Goal: Navigation & Orientation: Find specific page/section

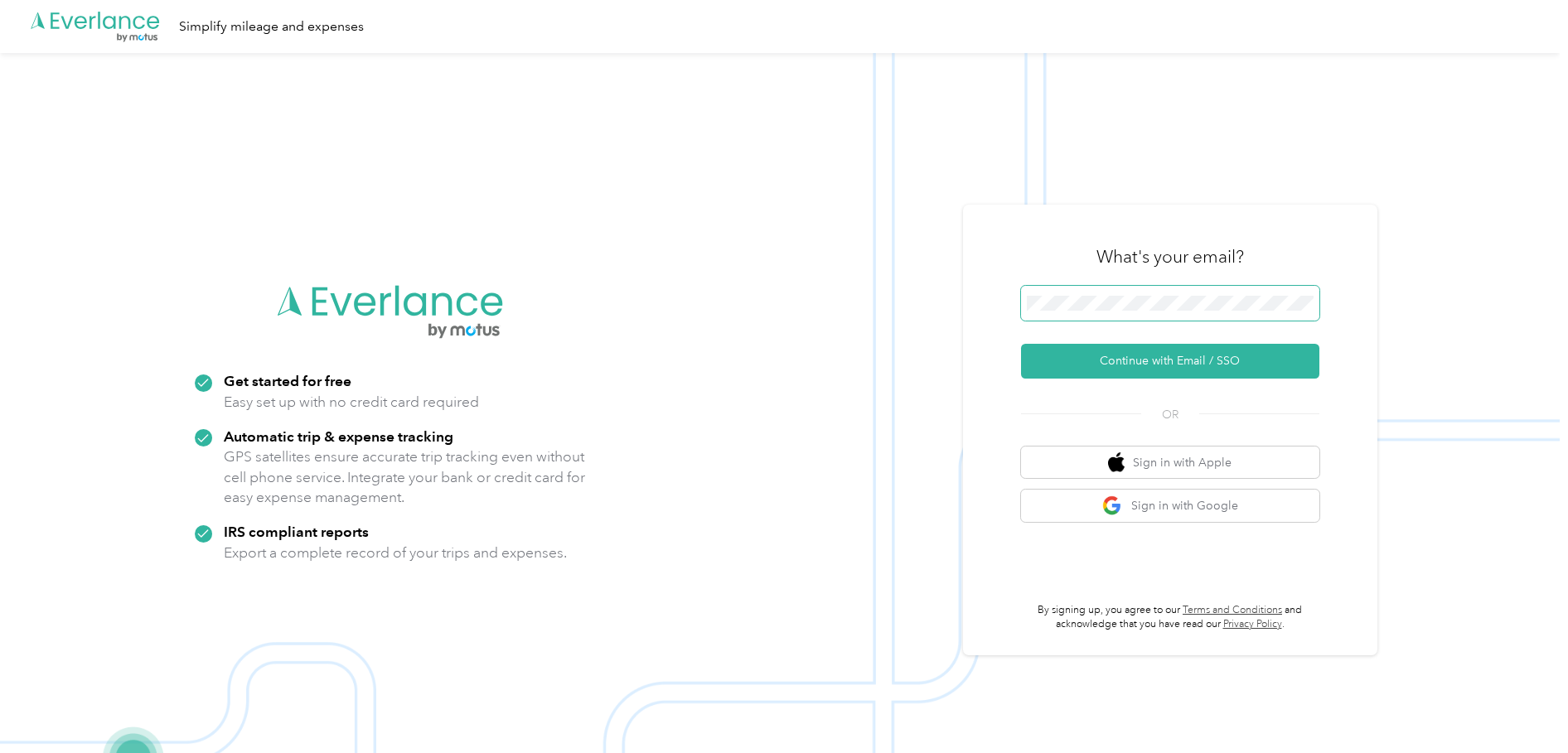
click at [1056, 312] on span at bounding box center [1170, 303] width 298 height 35
click at [1162, 359] on button "Continue with Email / SSO" at bounding box center [1170, 360] width 298 height 35
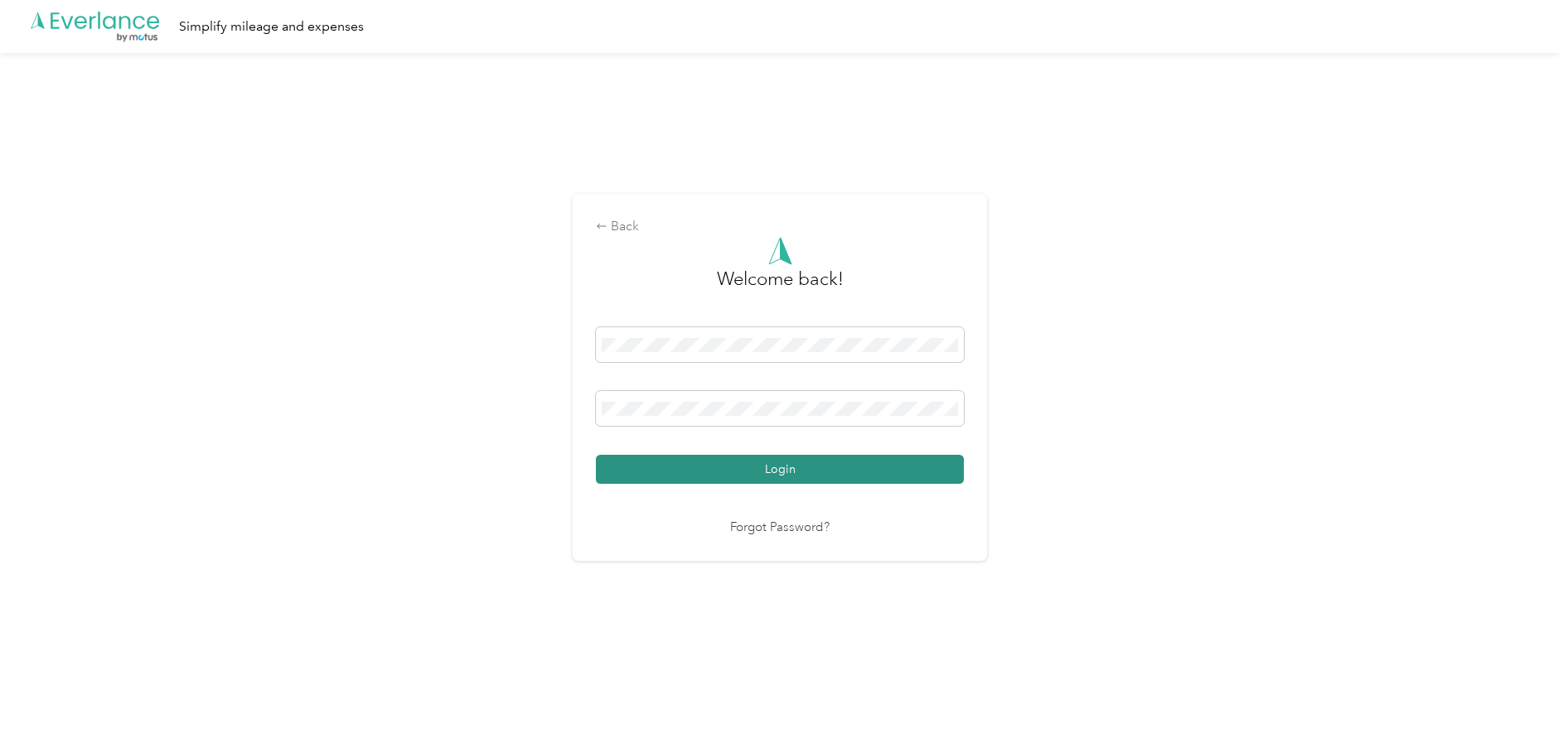
click at [738, 465] on button "Login" at bounding box center [779, 469] width 368 height 29
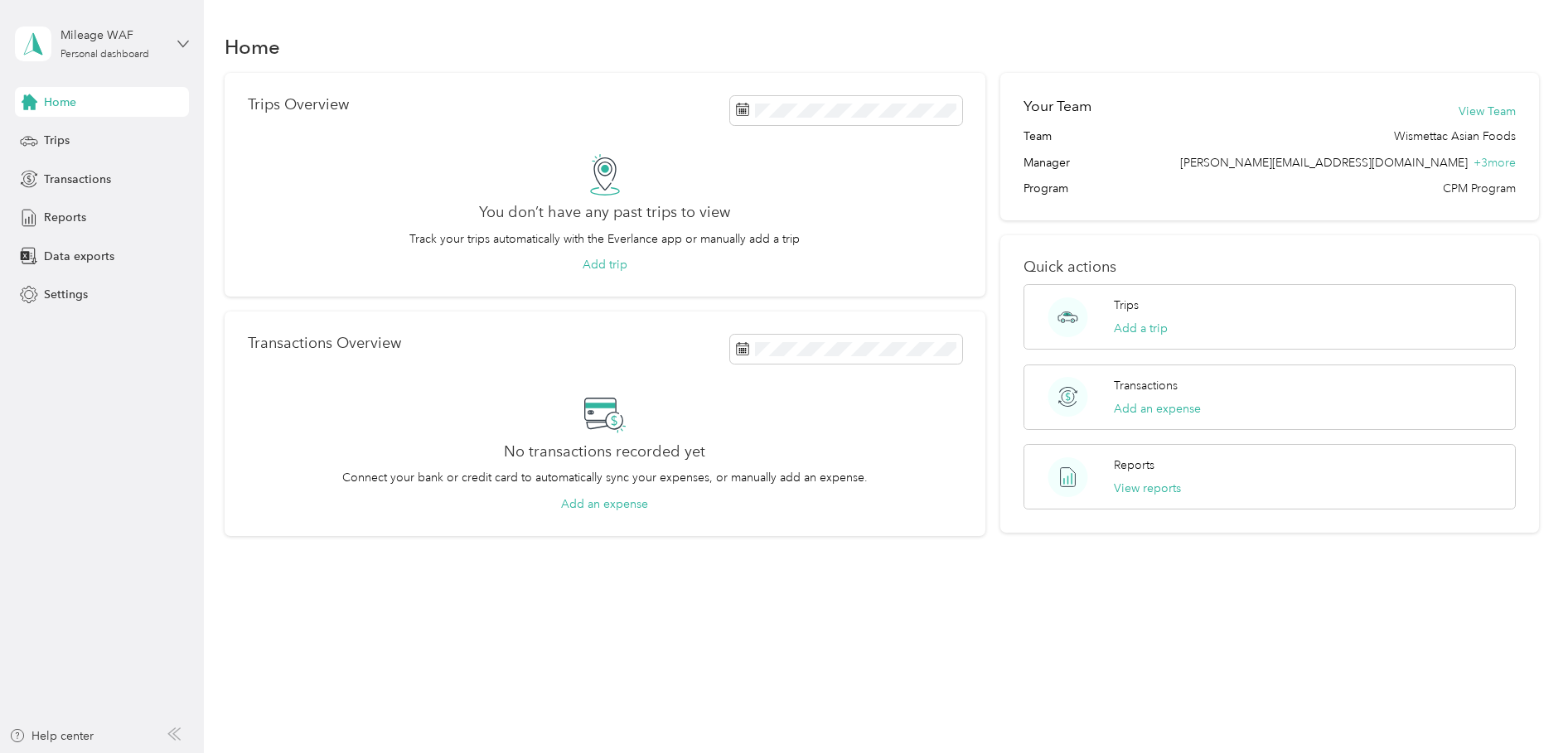
click at [185, 41] on icon at bounding box center [184, 44] width 12 height 12
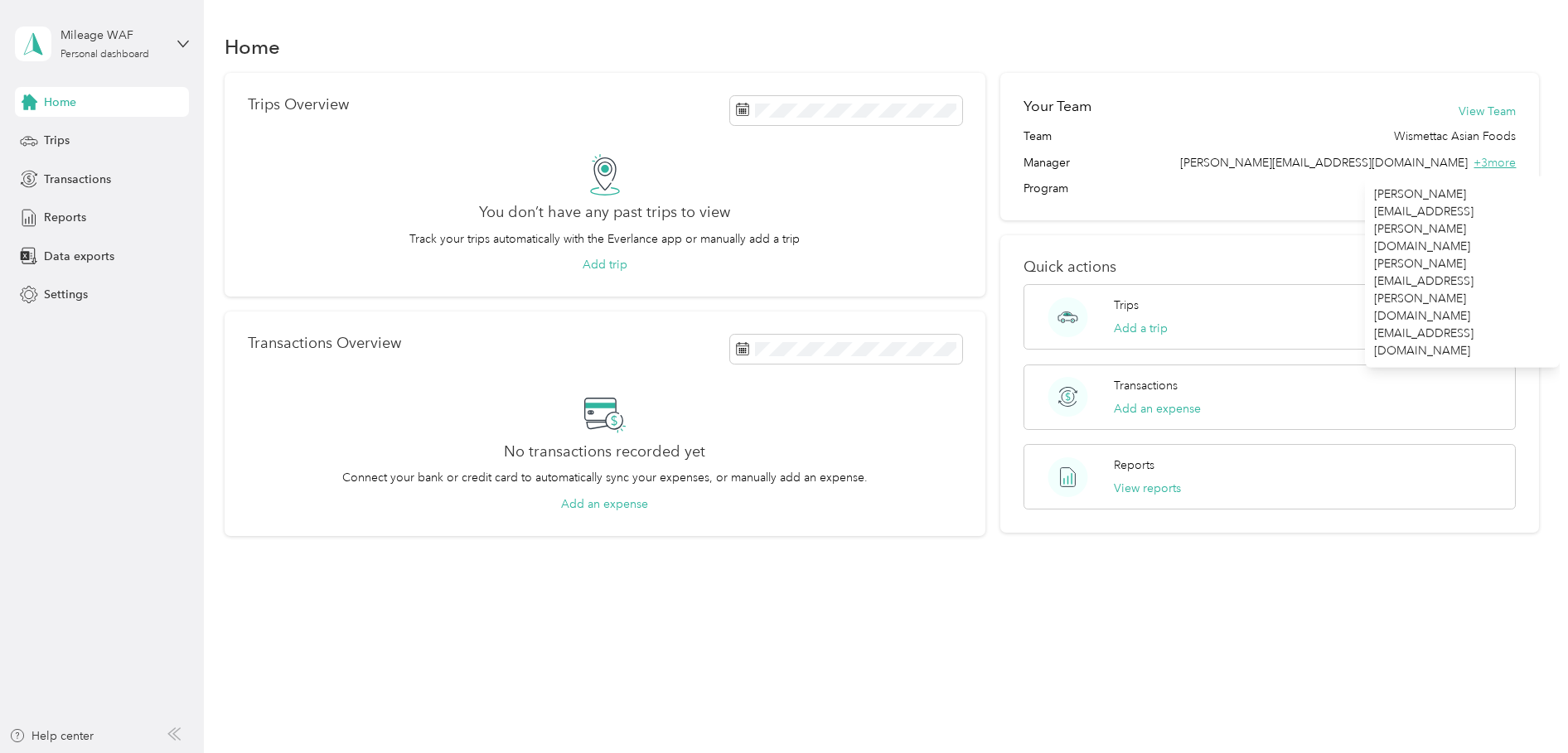
click at [1508, 162] on span "+ 3 more" at bounding box center [1494, 163] width 42 height 14
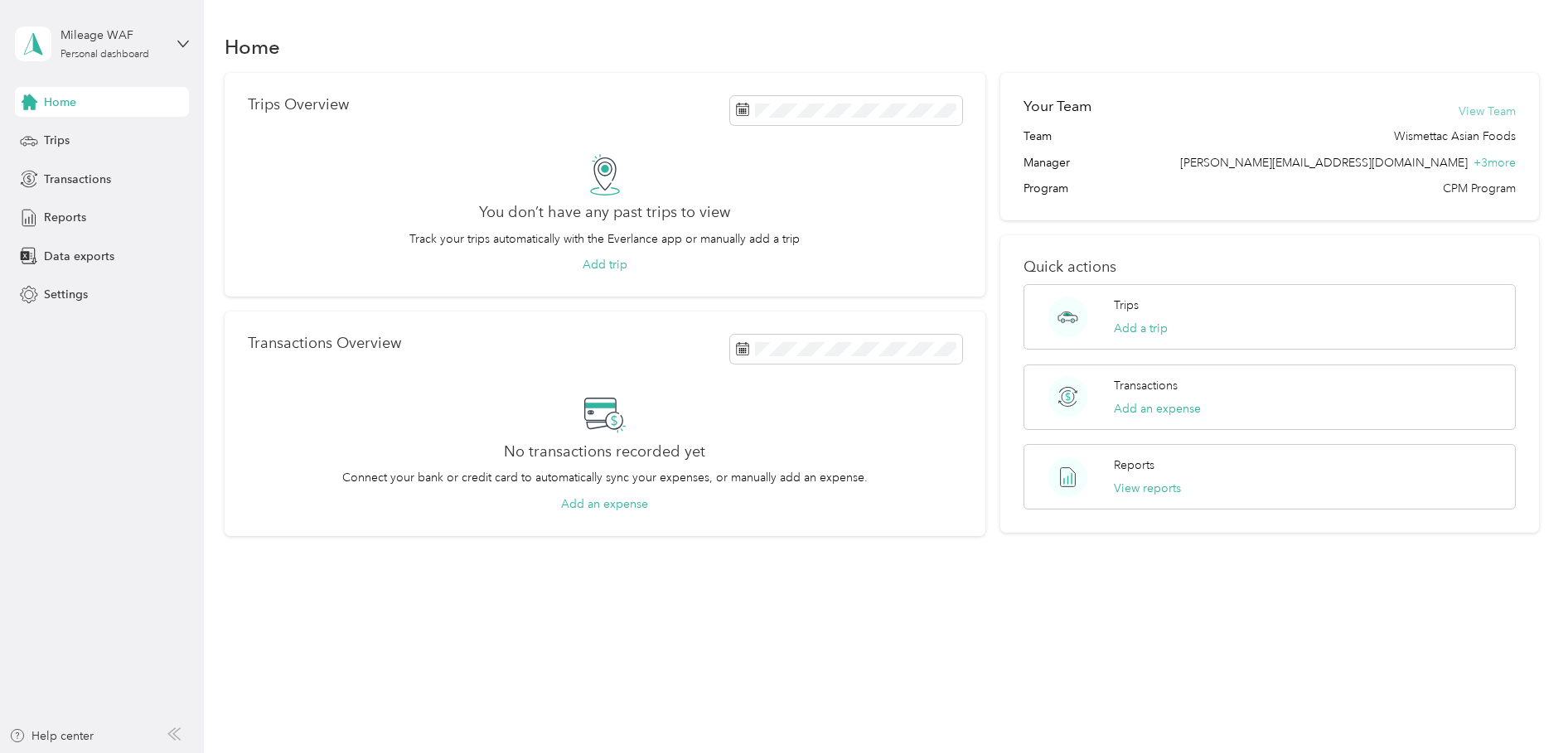
click at [1490, 104] on button "View Team" at bounding box center [1487, 112] width 57 height 18
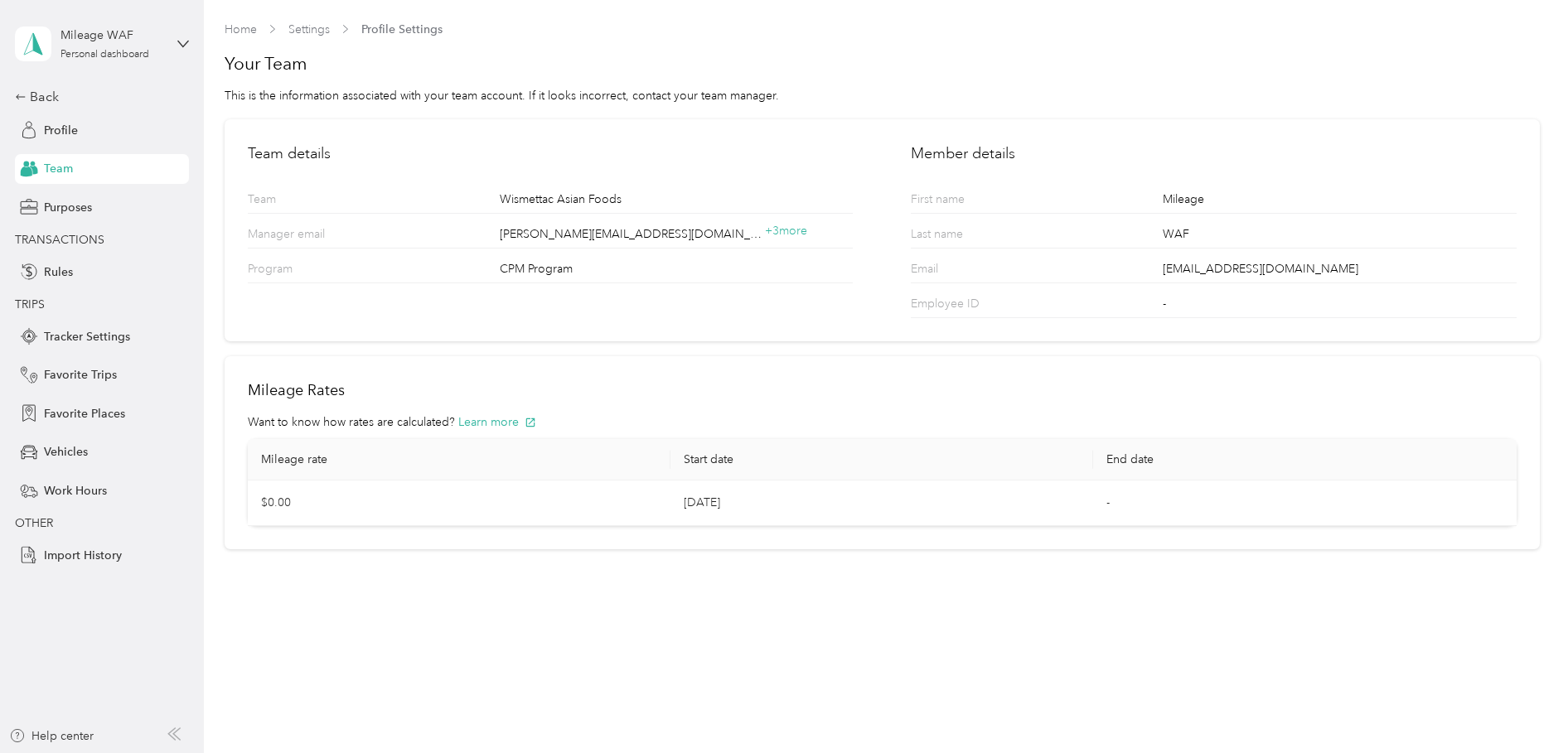
click at [81, 154] on div "Team" at bounding box center [102, 169] width 174 height 30
click at [54, 167] on span "Team" at bounding box center [57, 169] width 29 height 18
click at [54, 126] on span "Profile" at bounding box center [60, 130] width 34 height 18
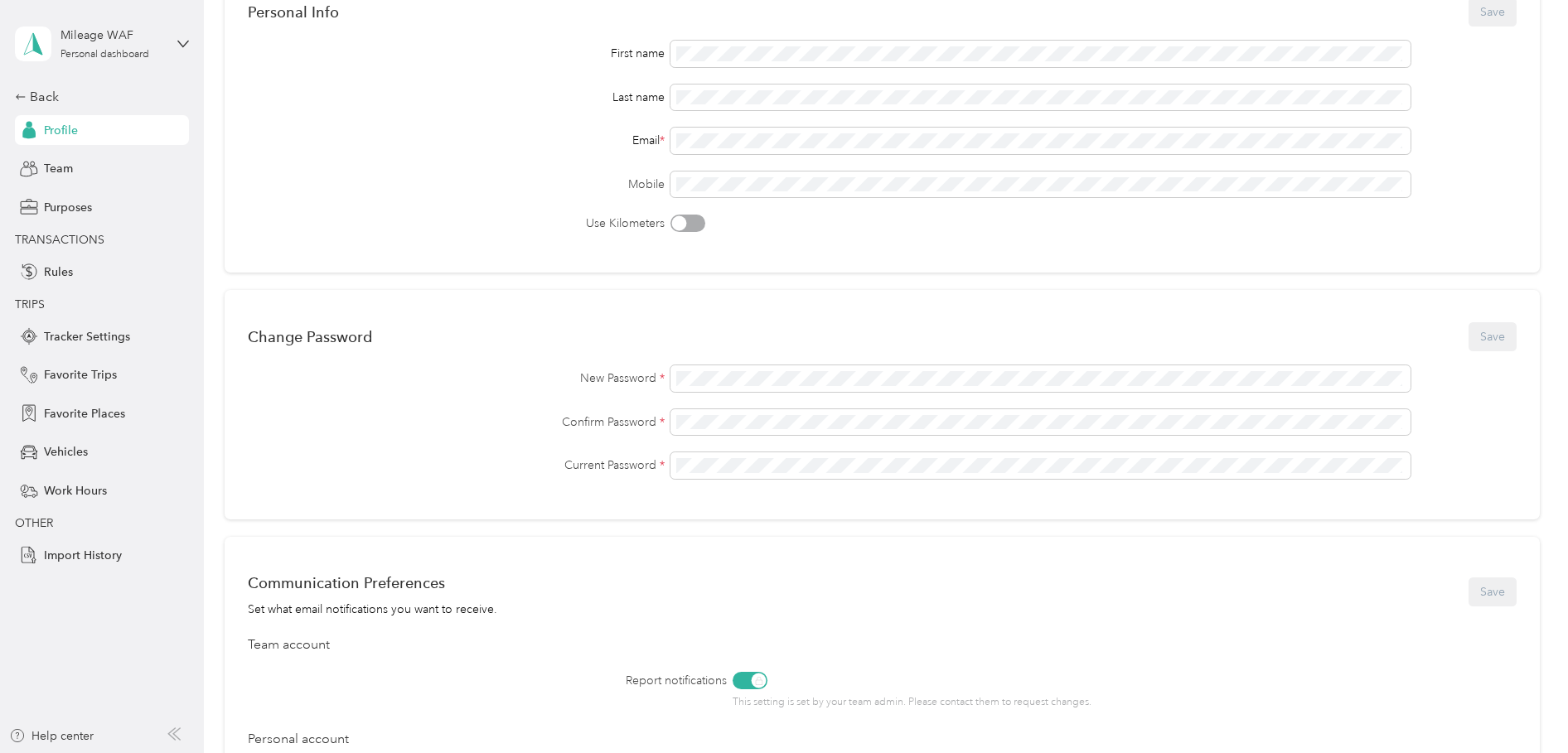
scroll to position [154, 0]
click at [183, 46] on icon at bounding box center [183, 43] width 10 height 6
click at [81, 54] on div "Personal dashboard" at bounding box center [105, 54] width 89 height 10
click at [81, 53] on div "Personal dashboard" at bounding box center [105, 54] width 89 height 10
click at [38, 48] on polygon at bounding box center [38, 43] width 9 height 22
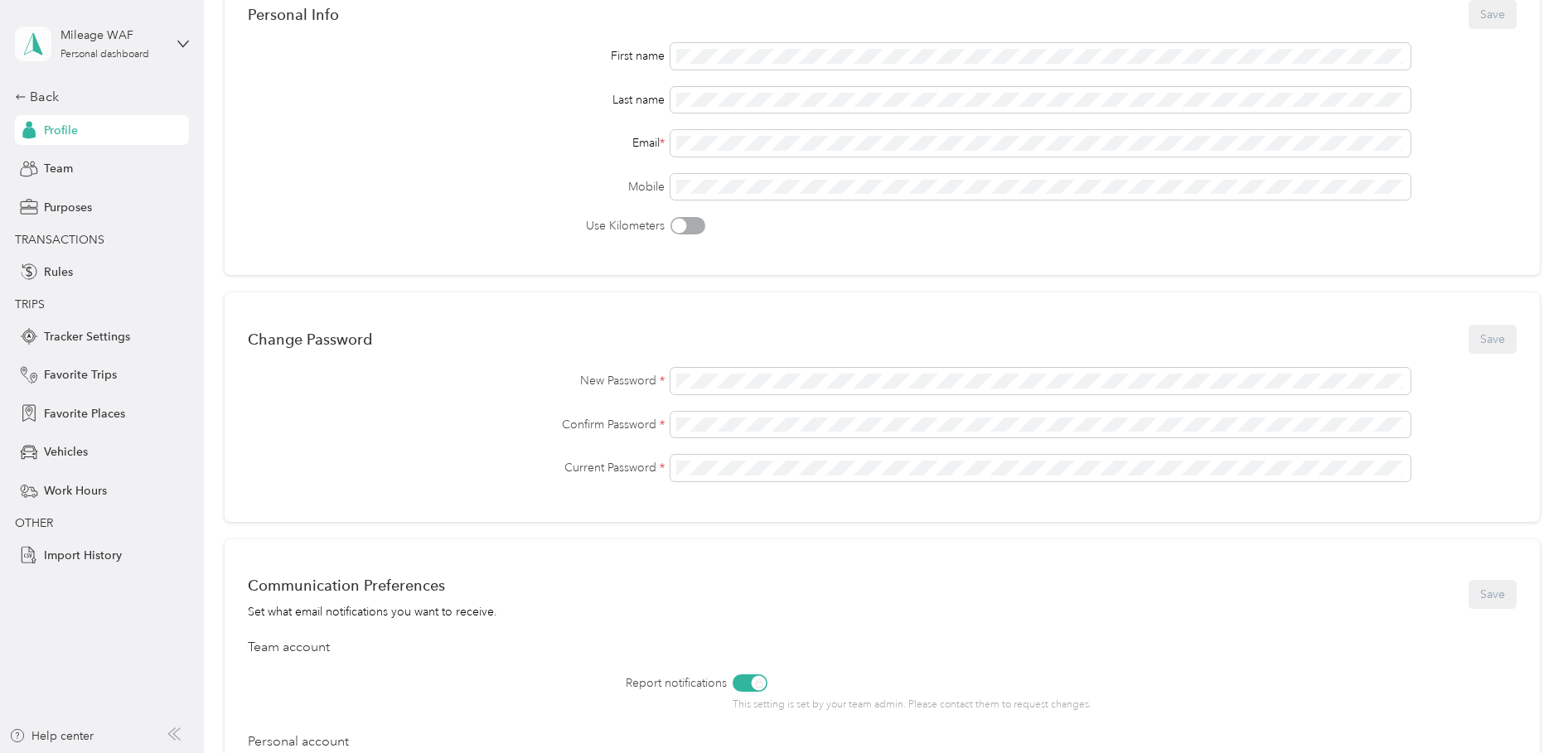
click at [38, 48] on polygon at bounding box center [38, 43] width 9 height 22
click at [231, 251] on div "75 % Personal Info Save First name Last name Email * Mobile Use Kilometers" at bounding box center [882, 113] width 1315 height 325
click at [20, 101] on icon at bounding box center [21, 97] width 12 height 12
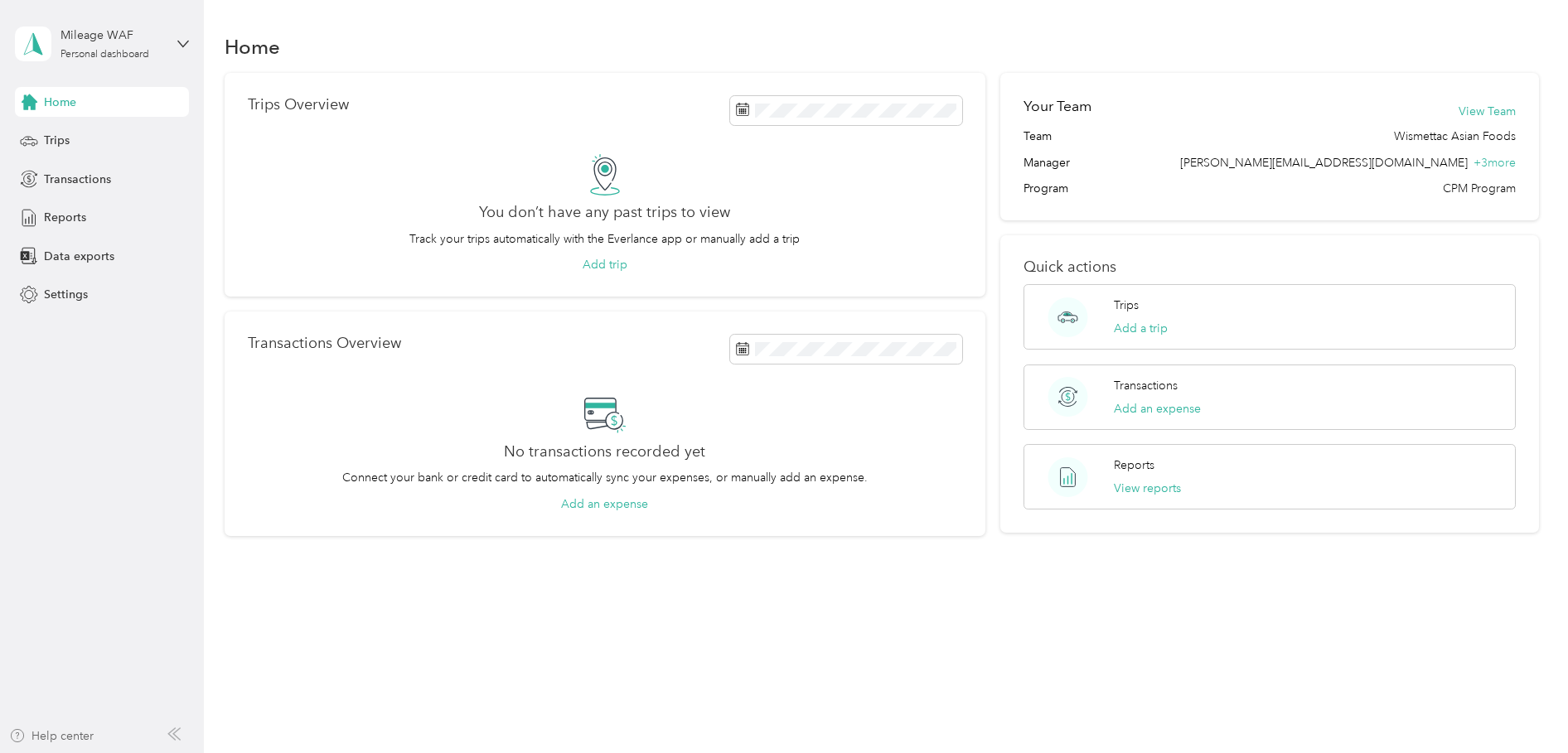
click at [60, 734] on div "Help center" at bounding box center [51, 736] width 85 height 18
click at [183, 43] on icon at bounding box center [184, 44] width 12 height 12
click at [105, 131] on div "Log out" at bounding box center [190, 135] width 326 height 29
click at [185, 42] on icon at bounding box center [184, 44] width 12 height 12
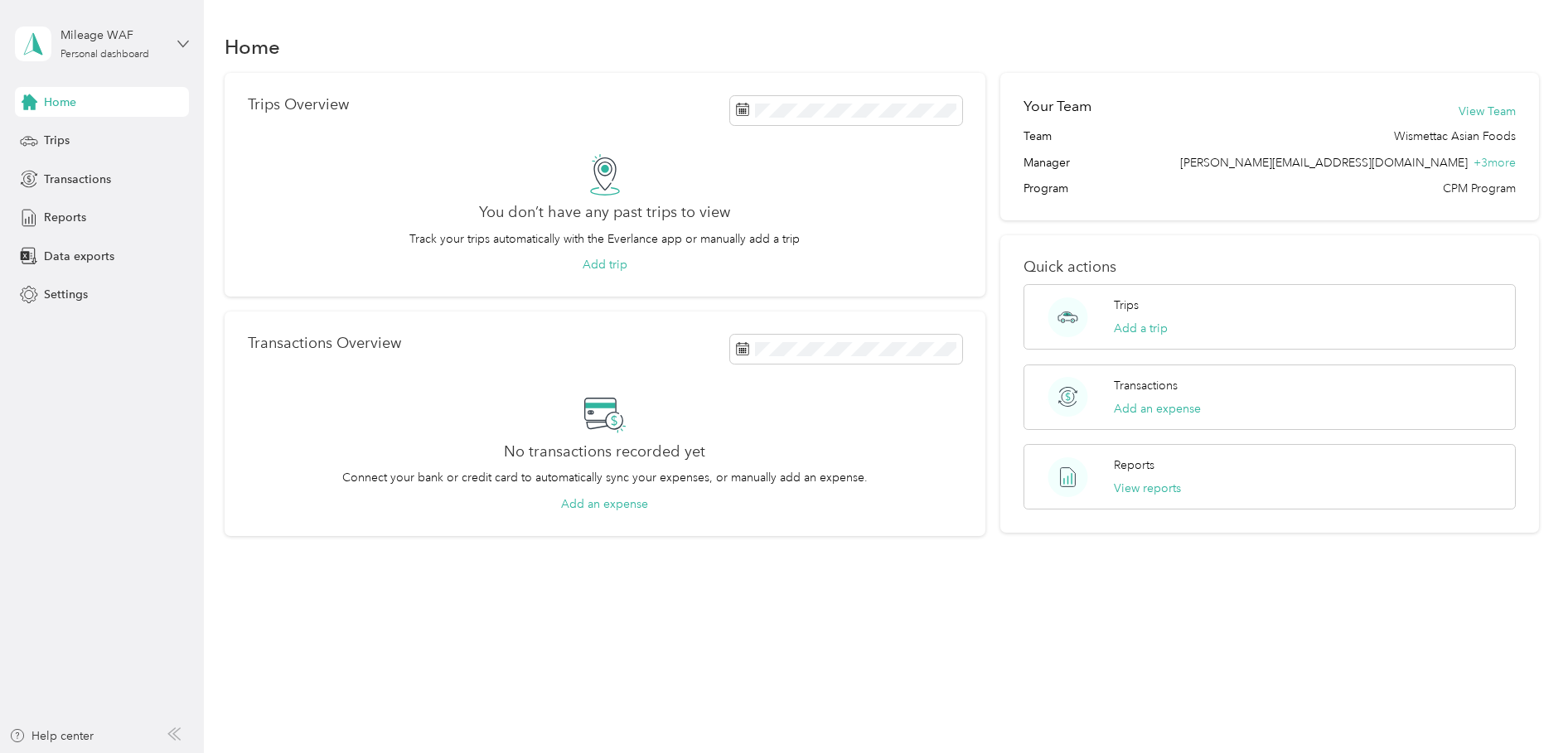
click at [185, 42] on icon at bounding box center [184, 44] width 12 height 12
click at [253, 269] on div "You don’t have any past trips to view Track your trips automatically with the E…" at bounding box center [604, 214] width 714 height 120
click at [191, 49] on aside "Mileage WAF Personal dashboard Home Trips Transactions Reports Data exports Set…" at bounding box center [102, 376] width 203 height 753
click at [179, 43] on icon at bounding box center [184, 44] width 12 height 12
click at [192, 331] on aside "Mileage WAF Personal dashboard Home Trips Transactions Reports Data exports Set…" at bounding box center [102, 376] width 203 height 753
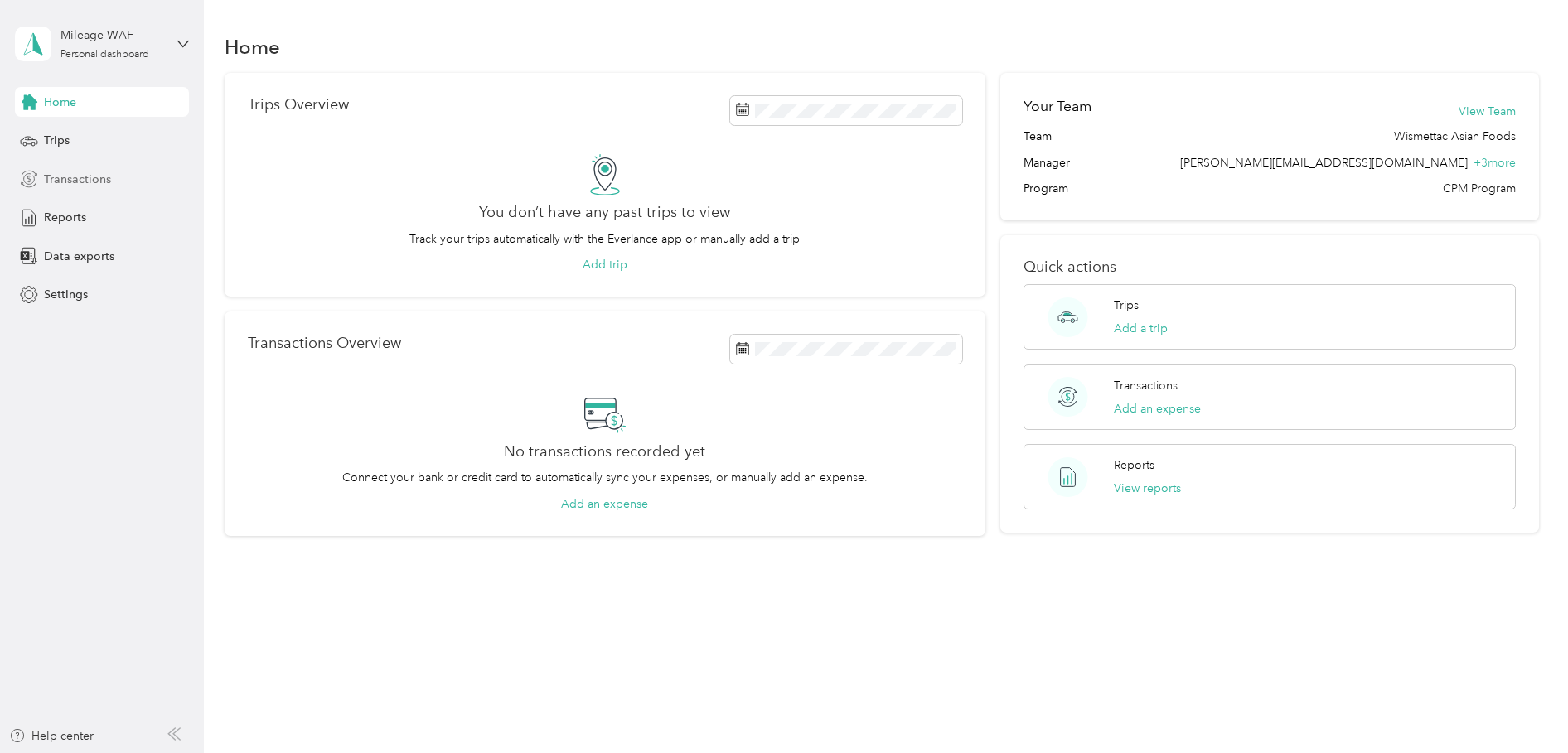
click at [111, 173] on div "Transactions" at bounding box center [102, 179] width 174 height 30
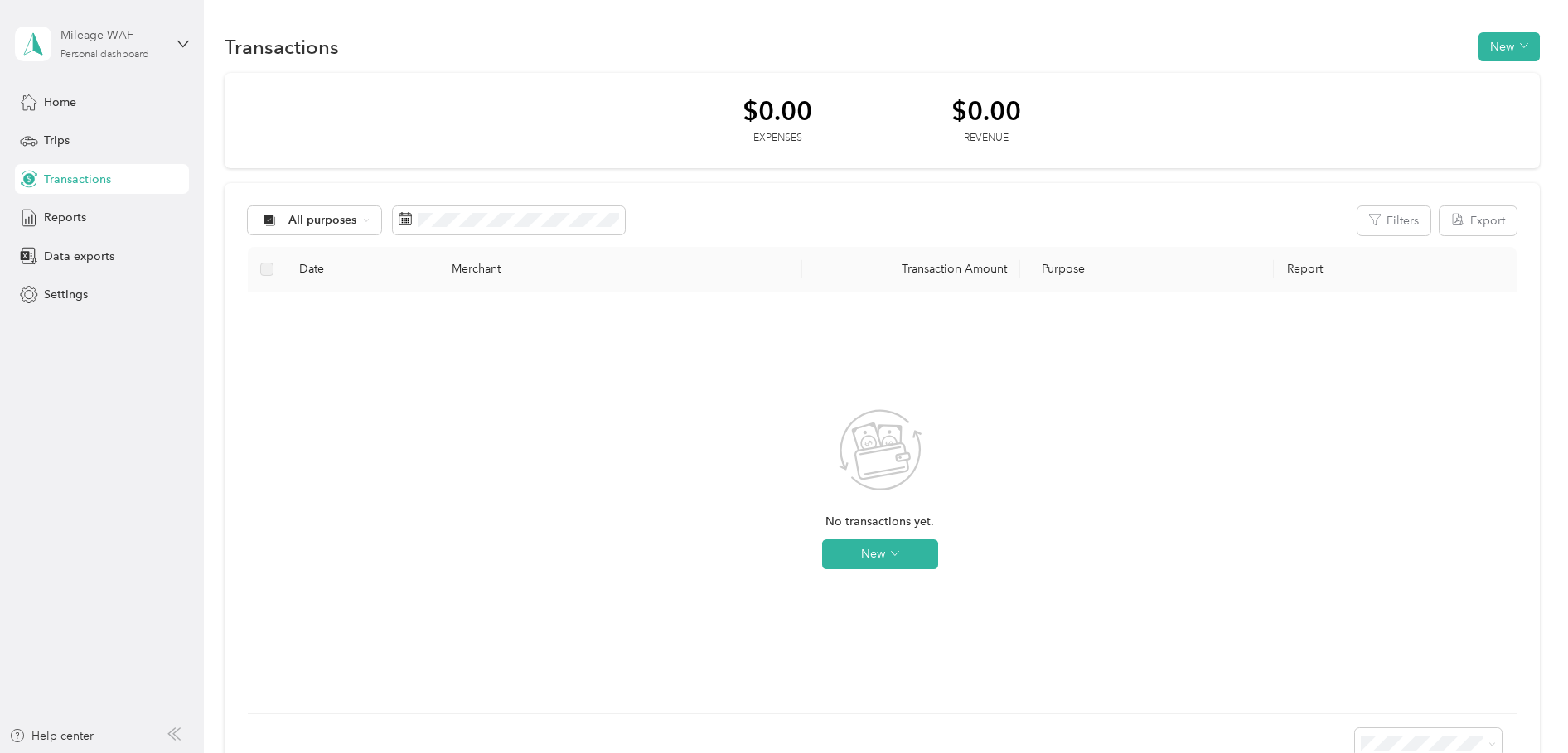
click at [131, 32] on div "Mileage WAF" at bounding box center [112, 36] width 104 height 18
click at [1494, 48] on button "New" at bounding box center [1509, 46] width 61 height 29
click at [183, 40] on icon at bounding box center [184, 44] width 12 height 12
click at [158, 336] on aside "Mileage WAF Personal dashboard Home Trips Transactions Reports Data exports Set…" at bounding box center [102, 376] width 203 height 753
click at [76, 142] on div "Trips" at bounding box center [102, 141] width 174 height 30
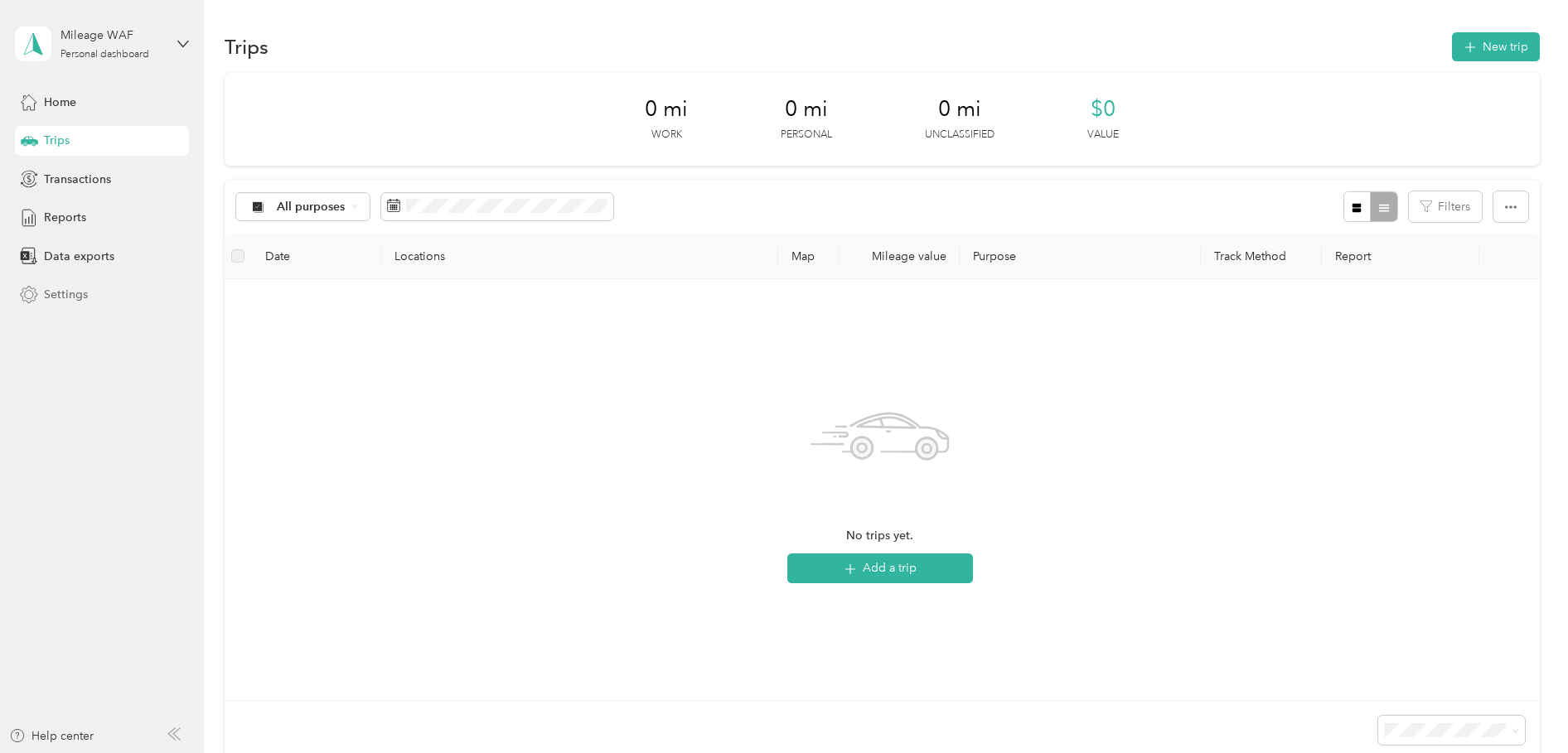
click at [78, 289] on span "Settings" at bounding box center [65, 295] width 43 height 18
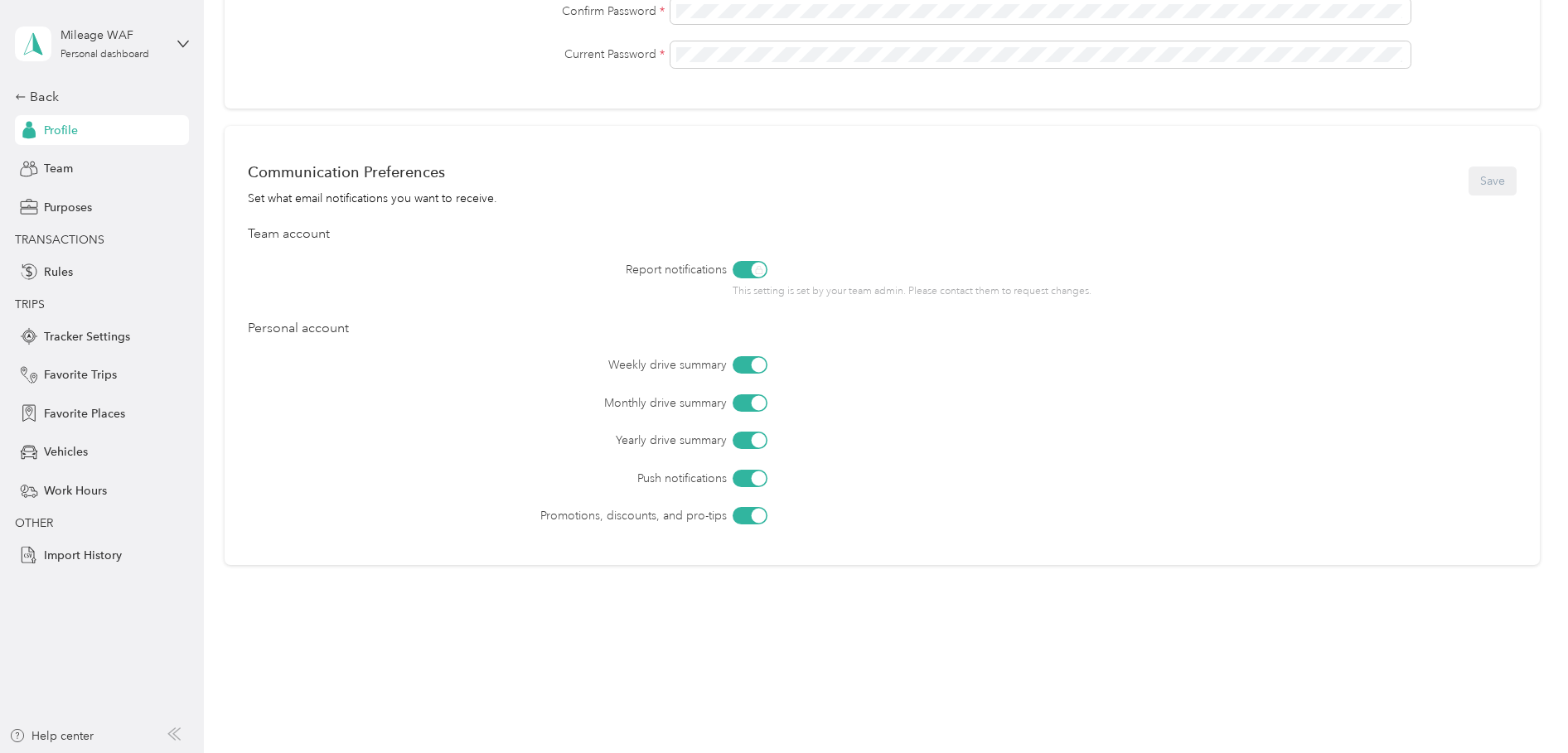
scroll to position [568, 0]
click at [59, 175] on span "Team" at bounding box center [57, 169] width 29 height 18
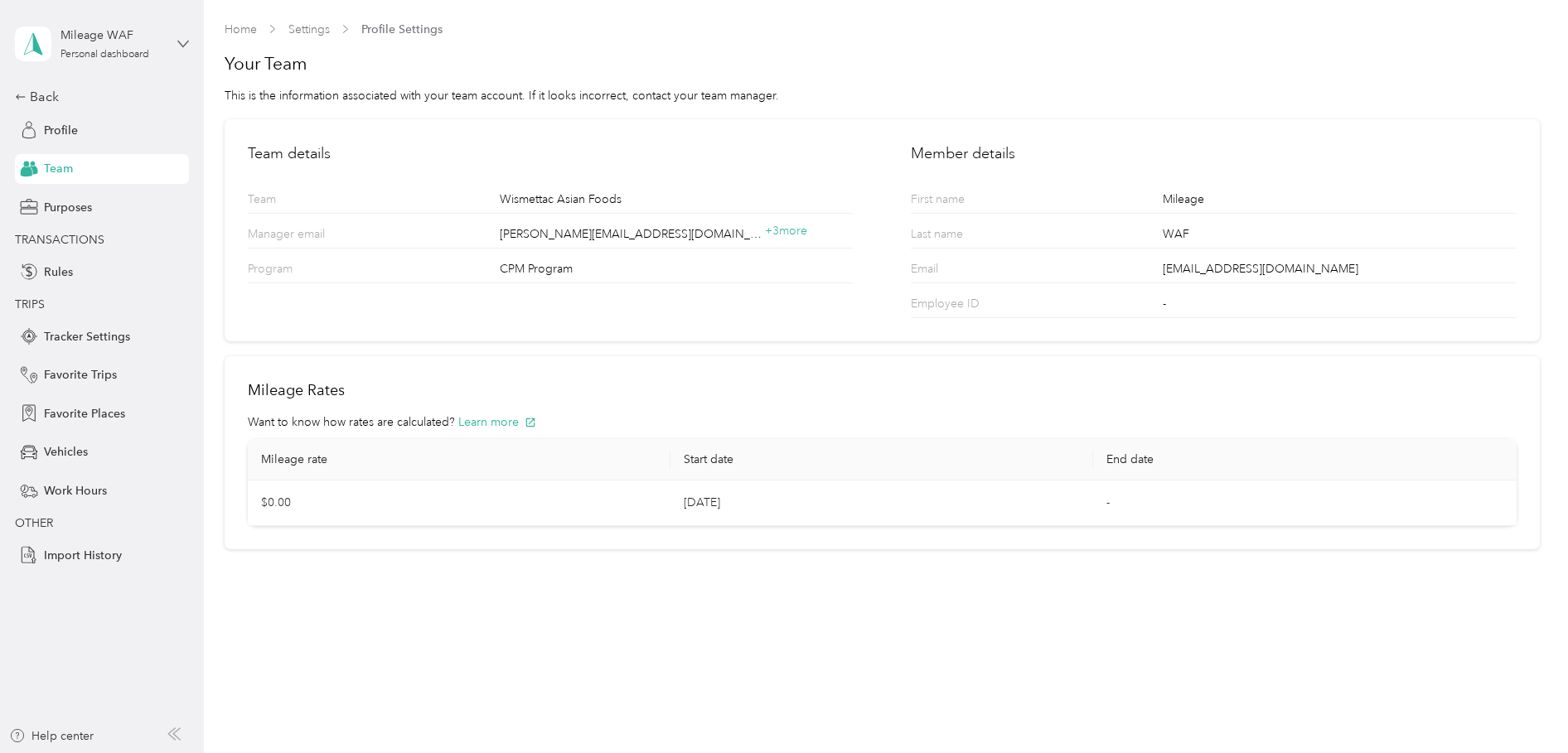
click at [181, 43] on icon at bounding box center [183, 43] width 10 height 6
click at [43, 98] on div "Back" at bounding box center [98, 97] width 166 height 20
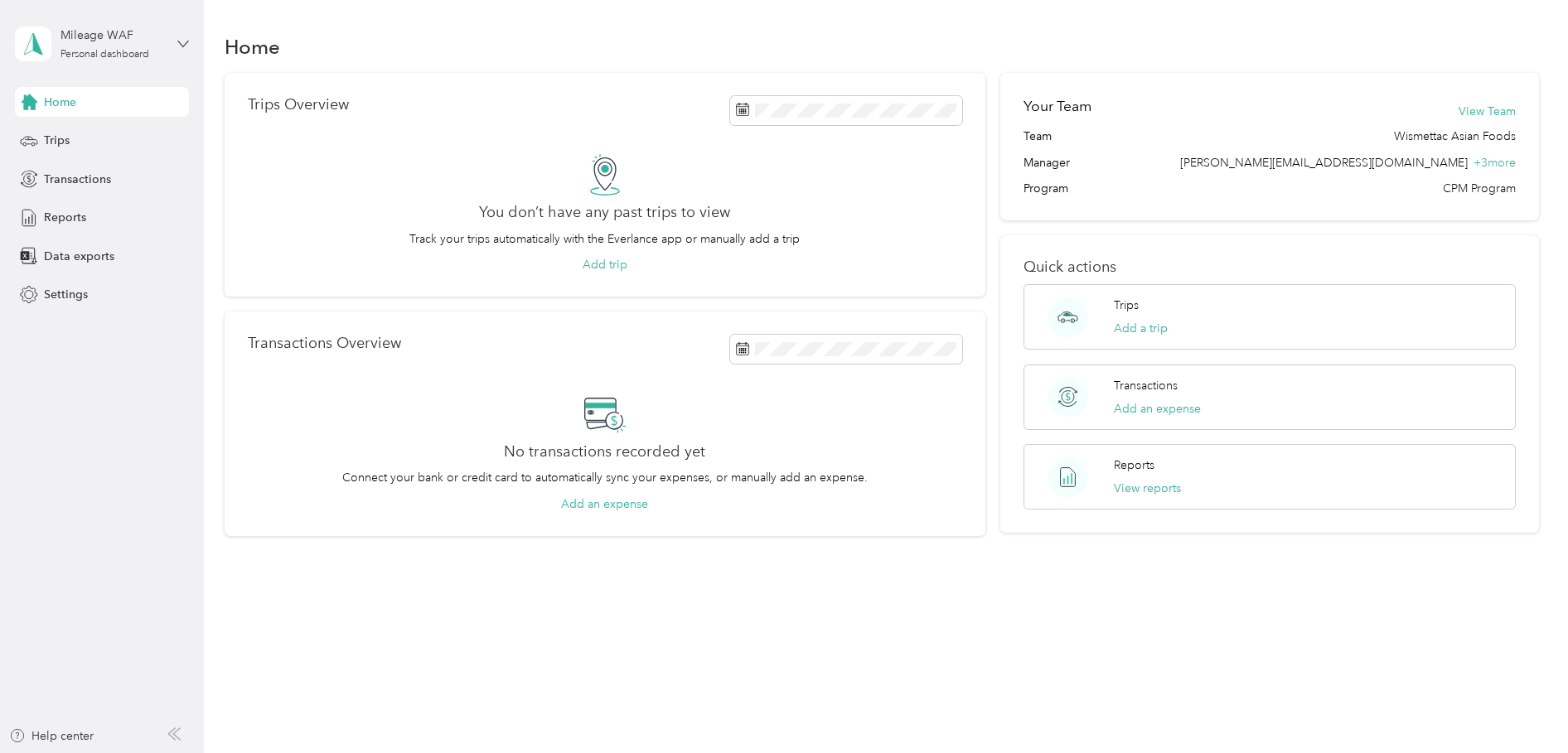
click at [178, 43] on icon at bounding box center [184, 44] width 12 height 12
click at [188, 38] on icon at bounding box center [184, 44] width 12 height 12
